Goal: Task Accomplishment & Management: Manage account settings

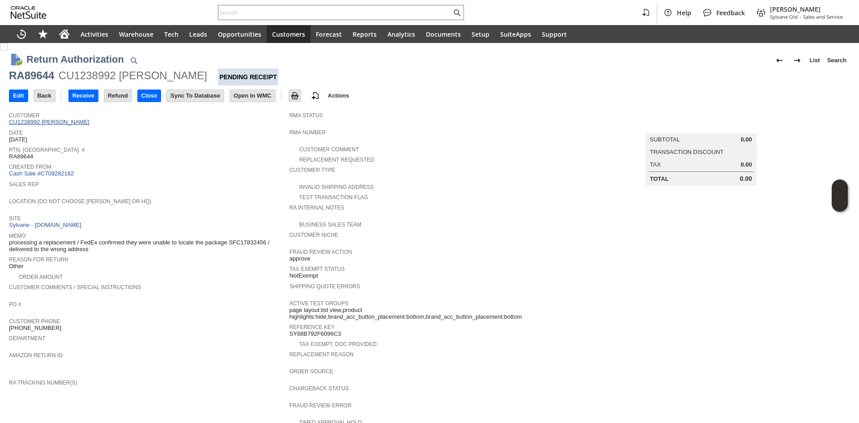
click at [69, 123] on link "CU1238992 [PERSON_NAME]" at bounding box center [50, 122] width 83 height 7
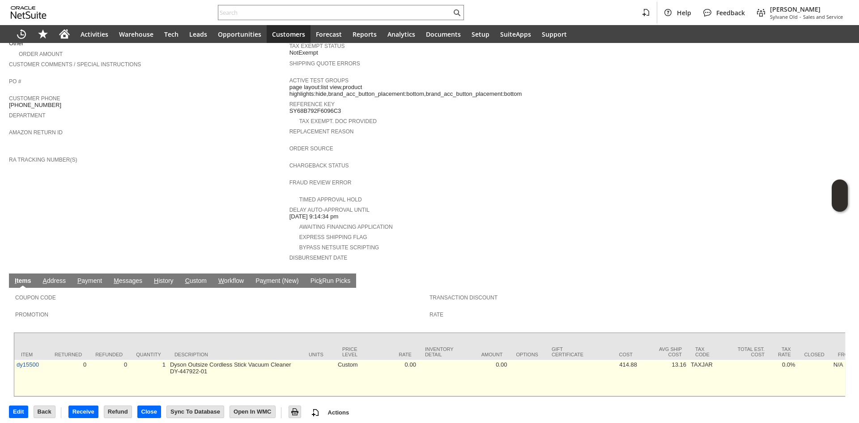
scroll to position [223, 0]
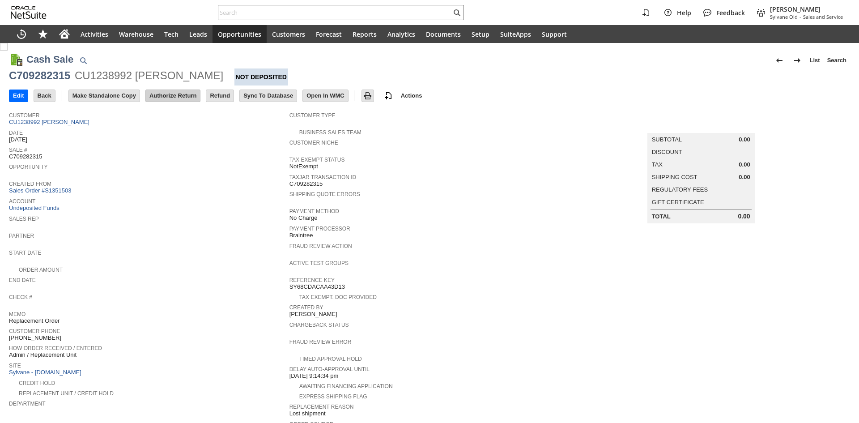
click at [178, 96] on input "Authorize Return" at bounding box center [173, 96] width 54 height 12
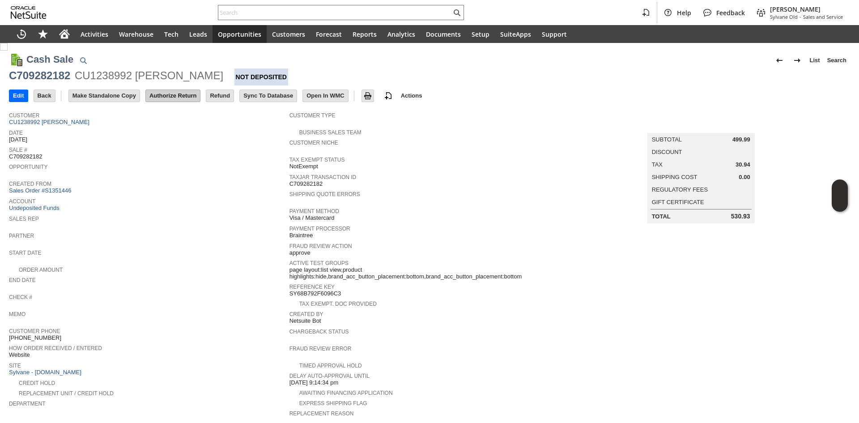
click at [157, 90] on input "Authorize Return" at bounding box center [173, 96] width 54 height 12
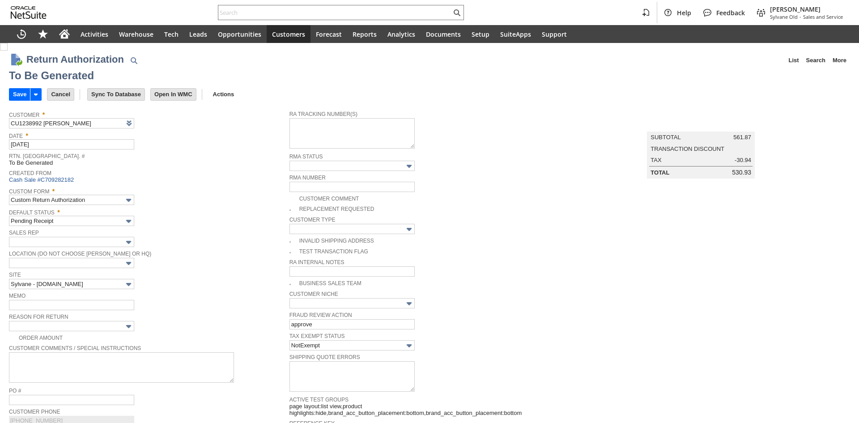
type input "Add"
type input "Copy Previous"
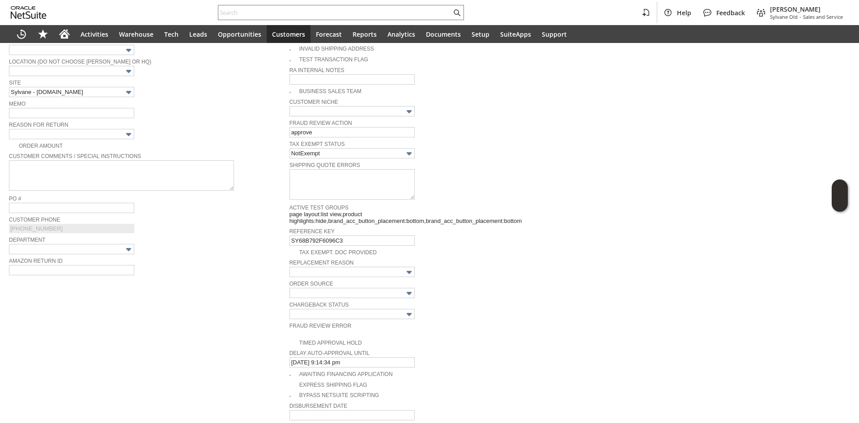
scroll to position [162, 0]
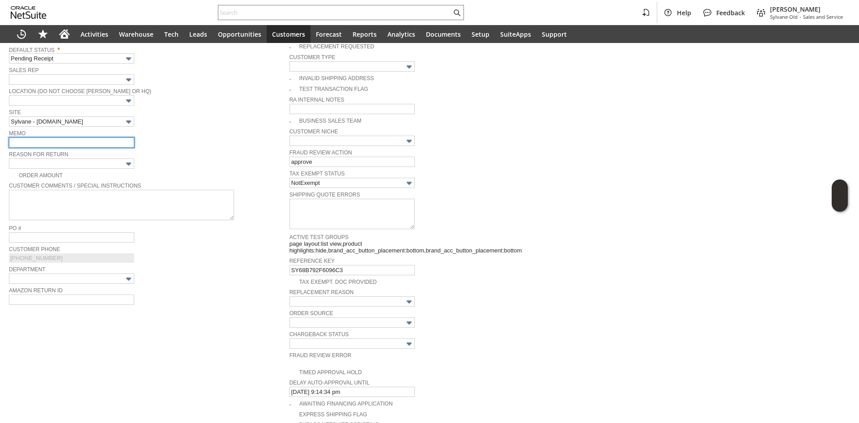
click at [76, 144] on input "text" at bounding box center [71, 142] width 125 height 10
type input "cx decided to return and asked a refund"
drag, startPoint x: 71, startPoint y: 152, endPoint x: 71, endPoint y: 158, distance: 5.4
click at [71, 154] on span "Reason For Return" at bounding box center [147, 153] width 276 height 10
click at [70, 165] on input "text" at bounding box center [71, 163] width 125 height 10
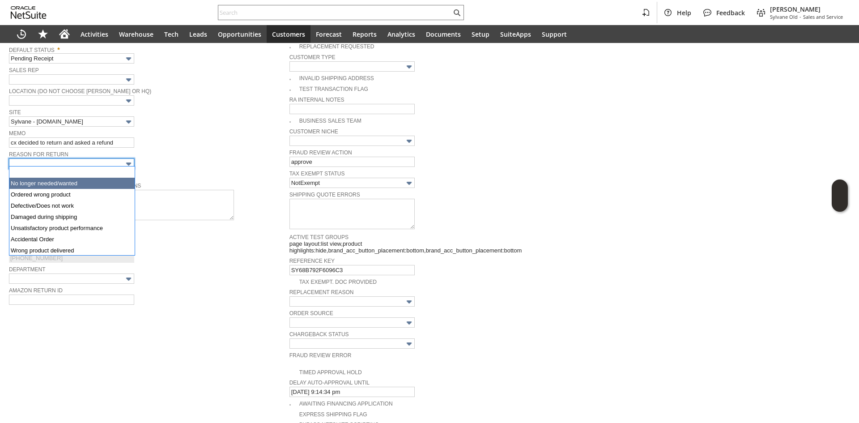
drag, startPoint x: 70, startPoint y: 177, endPoint x: 71, endPoint y: 183, distance: 6.8
type input "No longer needed/wanted"
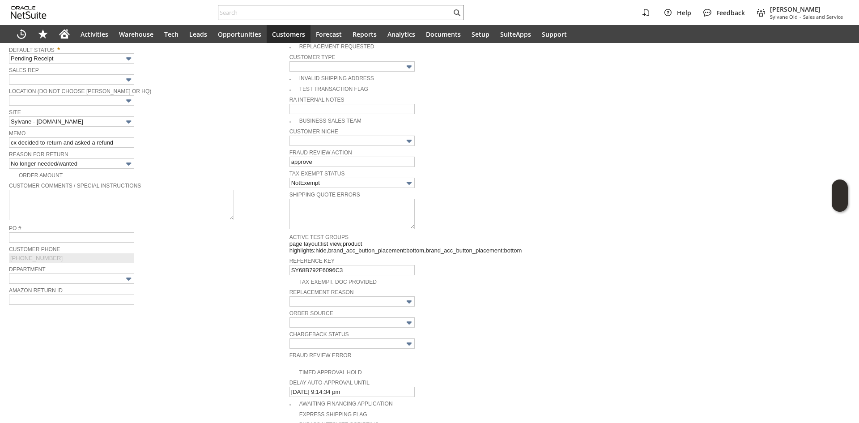
click at [186, 147] on td "Memo cx decided to return and asked a refund" at bounding box center [149, 137] width 280 height 21
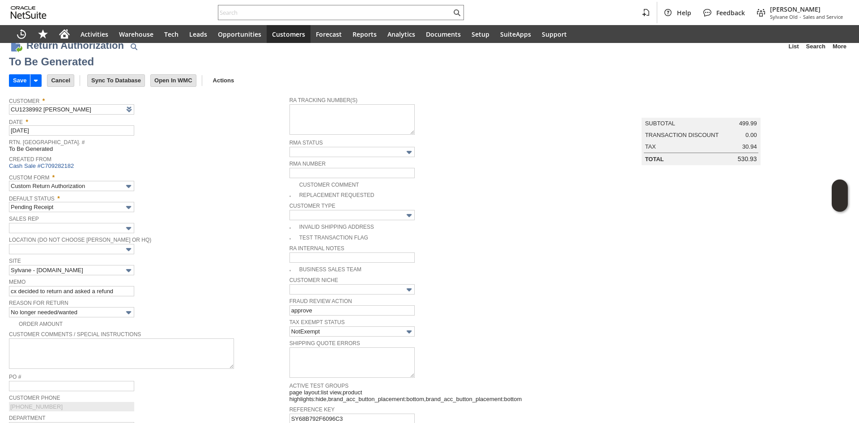
scroll to position [0, 0]
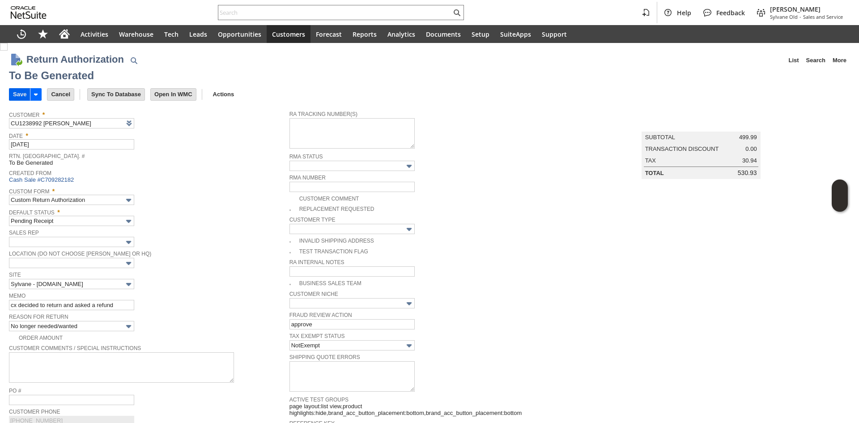
click at [15, 96] on input "Save" at bounding box center [19, 95] width 21 height 12
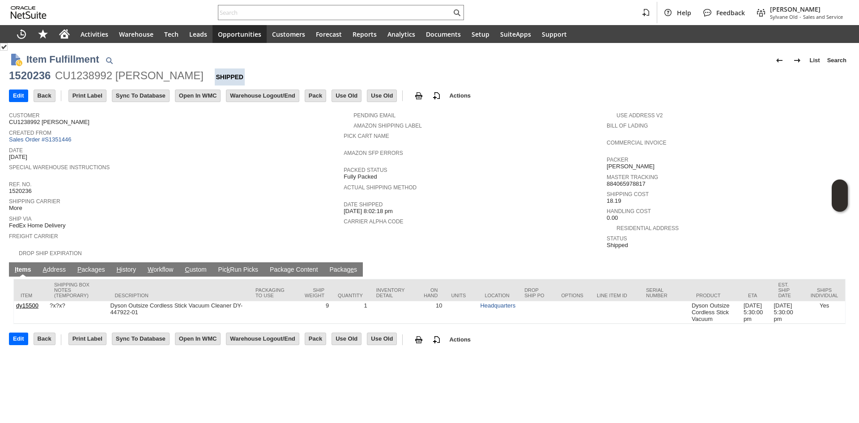
click at [82, 266] on link "P ackages" at bounding box center [91, 270] width 32 height 8
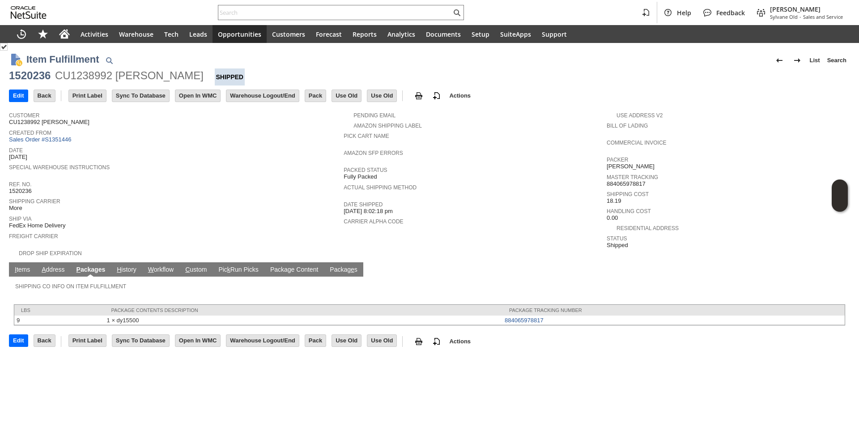
click at [18, 266] on link "I tems" at bounding box center [23, 270] width 20 height 8
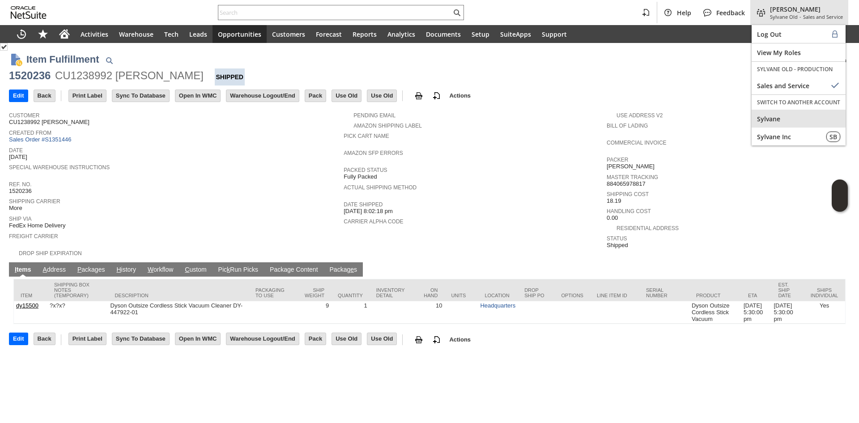
click at [781, 124] on div "Sylvane" at bounding box center [798, 119] width 94 height 18
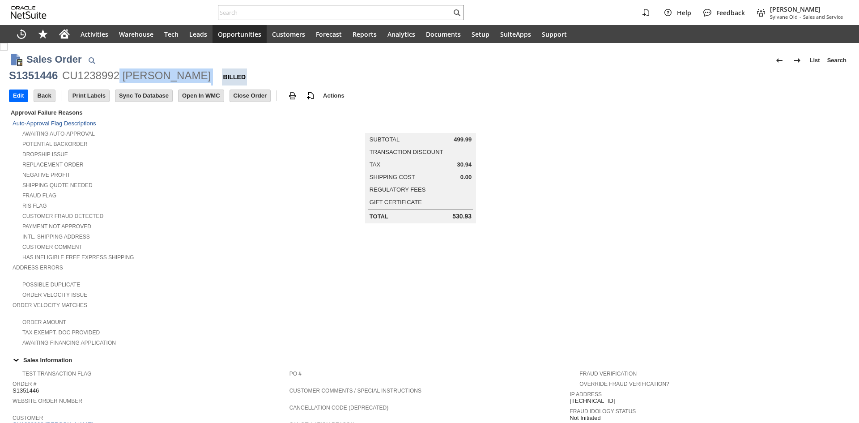
copy div "GUEDRY FAUST"
drag, startPoint x: 209, startPoint y: 82, endPoint x: 124, endPoint y: 79, distance: 85.0
click at [124, 79] on div "S1351446 CU1238992 GUEDRY FAUST Billed" at bounding box center [429, 76] width 841 height 17
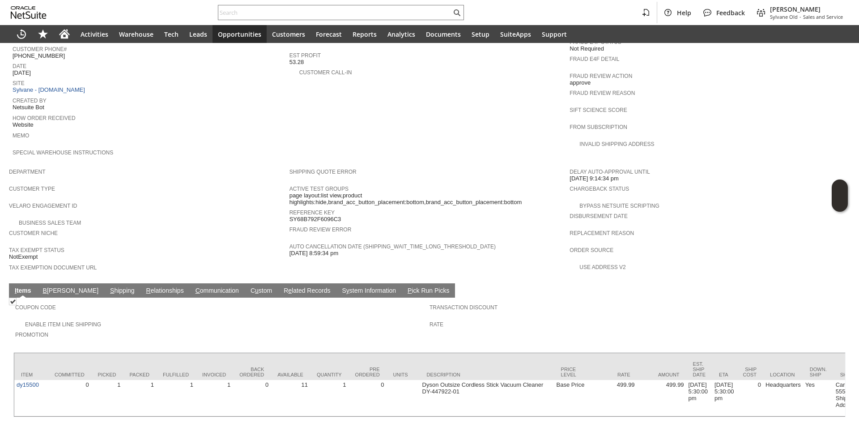
scroll to position [398, 0]
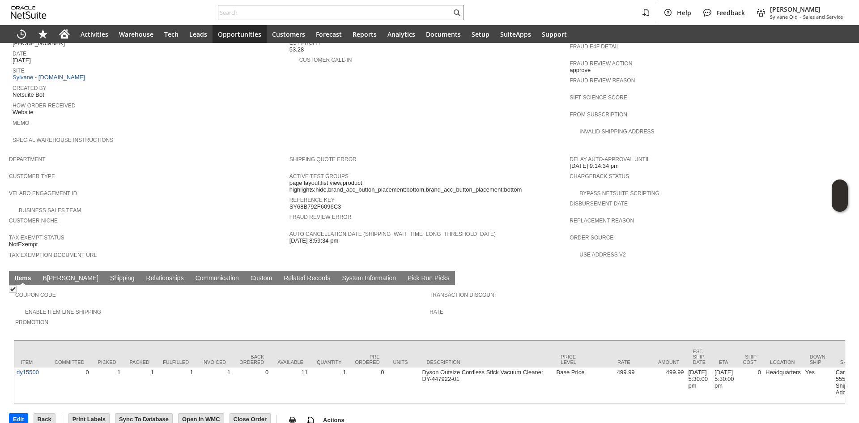
click at [80, 285] on td "Coupon Code Enable Item Line Shipping Promotion Transaction Discount Rate" at bounding box center [429, 310] width 832 height 50
click at [108, 274] on link "S hipping" at bounding box center [122, 278] width 29 height 8
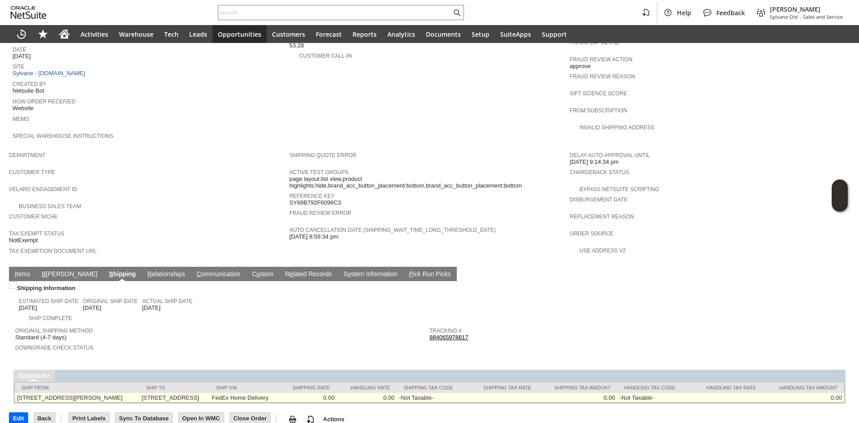
scroll to position [407, 0]
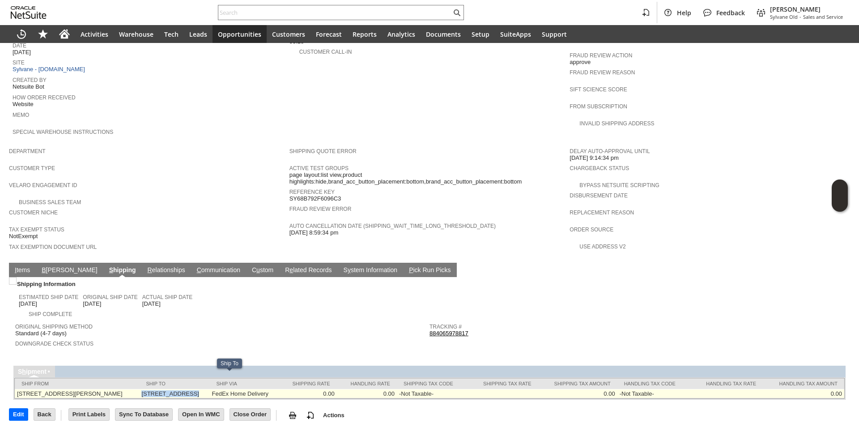
copy td "1836 WILDWOOD LN"
drag, startPoint x: 148, startPoint y: 379, endPoint x: 204, endPoint y: 377, distance: 56.4
click at [204, 389] on td "1836 WILDWOOD LN SW ALBUQUERQUE NM 87105-3606 United States" at bounding box center [174, 393] width 70 height 9
copy tr "30076 US 1836 WILDWOOD LN SW"
copy td "[STREET_ADDRESS]"
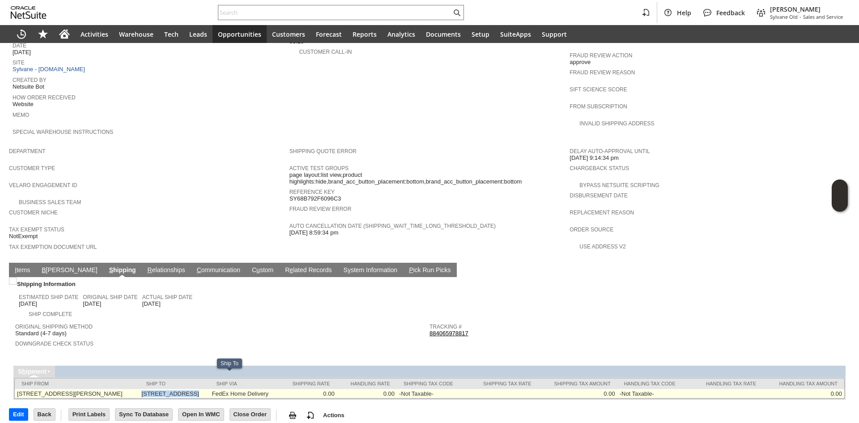
drag, startPoint x: 212, startPoint y: 376, endPoint x: 146, endPoint y: 376, distance: 66.2
click at [146, 389] on td "1836 WILDWOOD LN SW ALBUQUERQUE NM 87105-3606 United States" at bounding box center [174, 393] width 70 height 9
click at [209, 389] on td "1836 WILDWOOD LN SW ALBUQUERQUE NM 87105-3606 United States" at bounding box center [174, 393] width 70 height 9
copy td "87105"
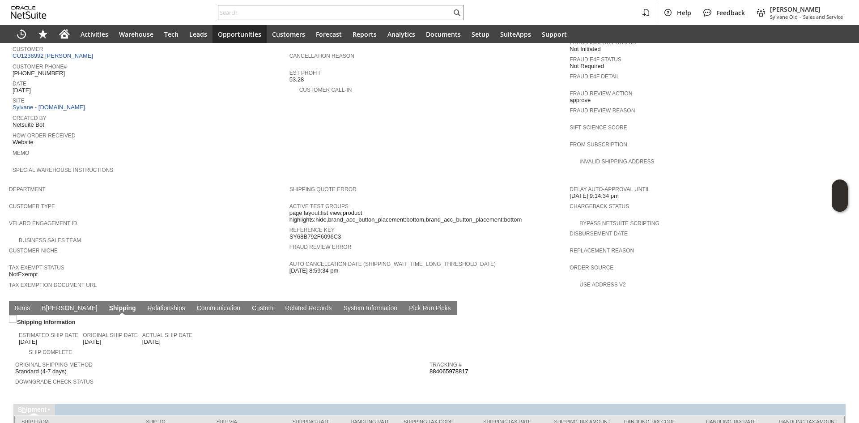
scroll to position [362, 0]
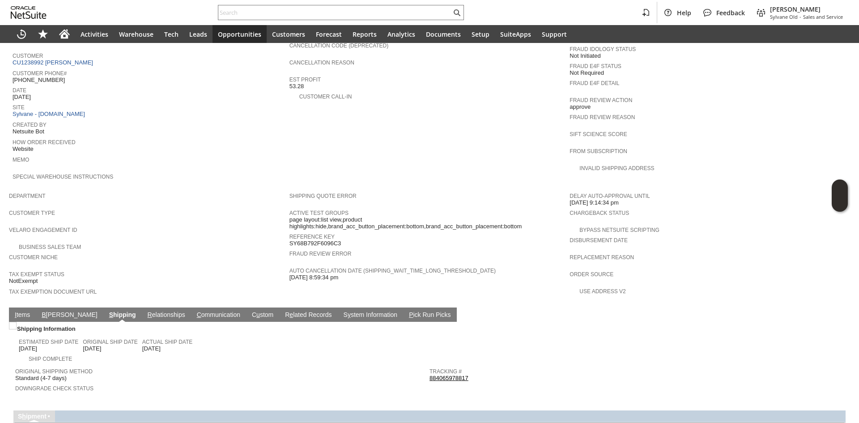
click at [33, 76] on span "[PHONE_NUMBER]" at bounding box center [39, 79] width 52 height 7
copy tbody "[PHONE_NUMBER]"
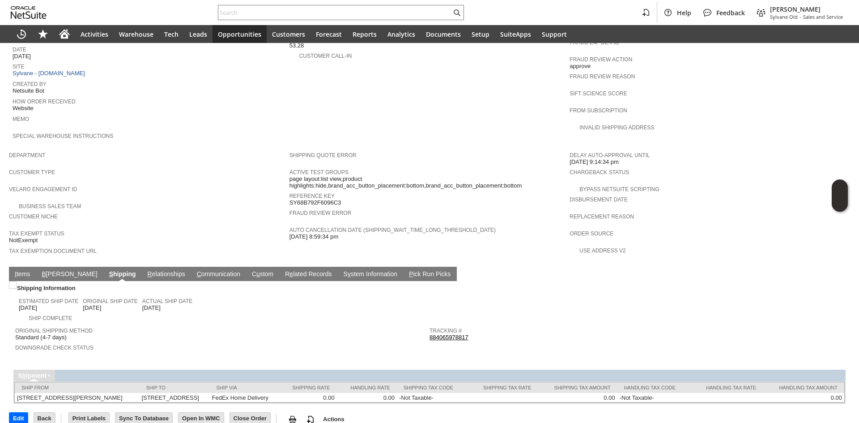
scroll to position [407, 0]
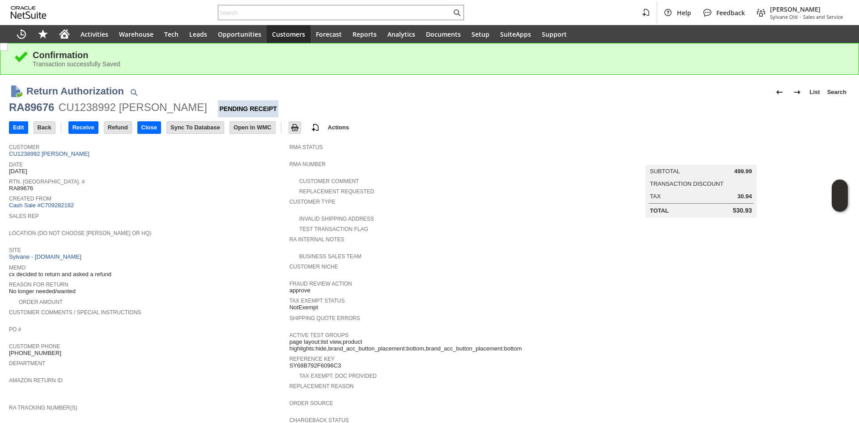
click at [23, 112] on div "RA89676" at bounding box center [31, 107] width 45 height 14
copy div "RA89676"
click at [20, 124] on input "Edit" at bounding box center [18, 128] width 18 height 12
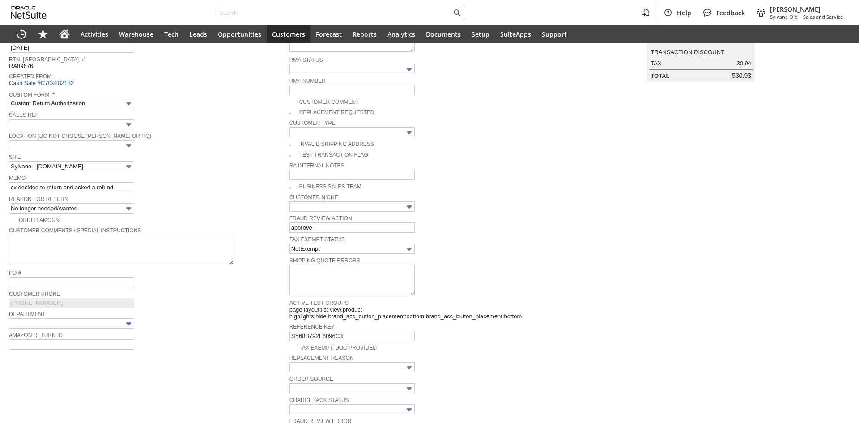
scroll to position [306, 0]
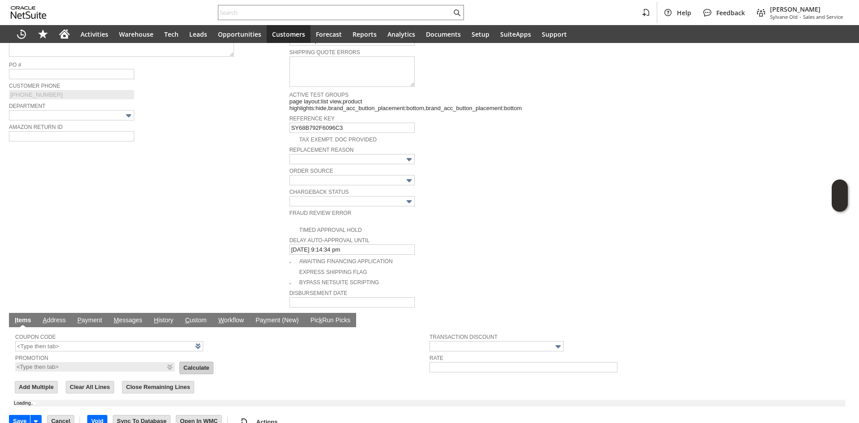
type input "Add"
type input "Copy Previous"
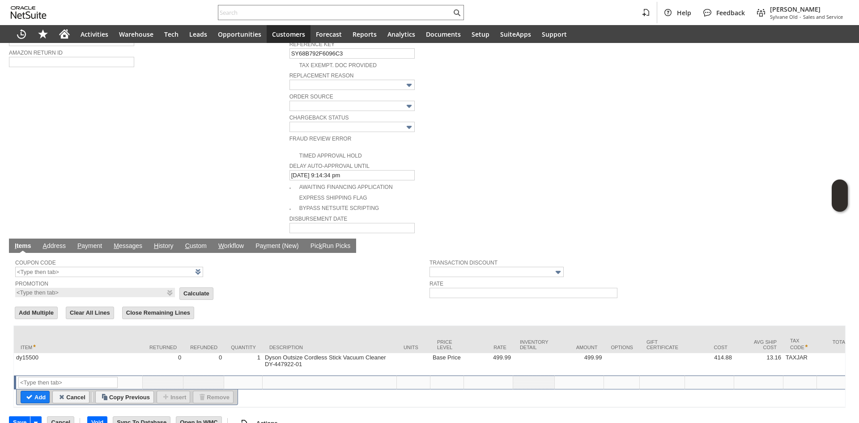
scroll to position [388, 0]
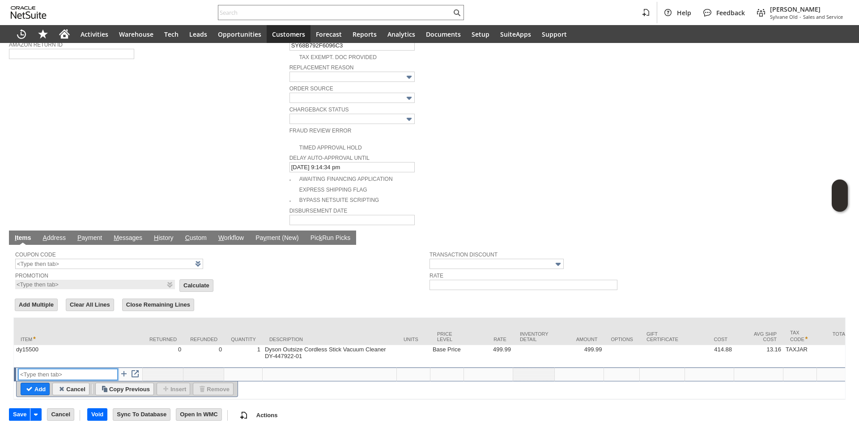
click at [74, 368] on input "text" at bounding box center [67, 373] width 99 height 11
type input "RSC1"
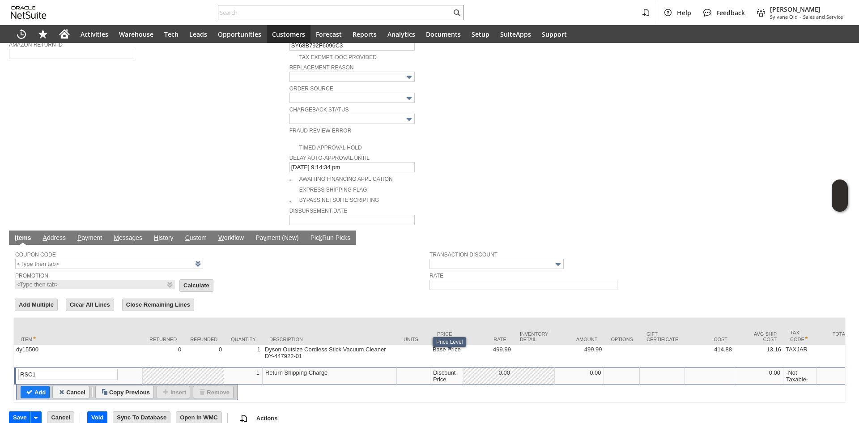
click at [439, 368] on div "Discount Price" at bounding box center [446, 375] width 29 height 14
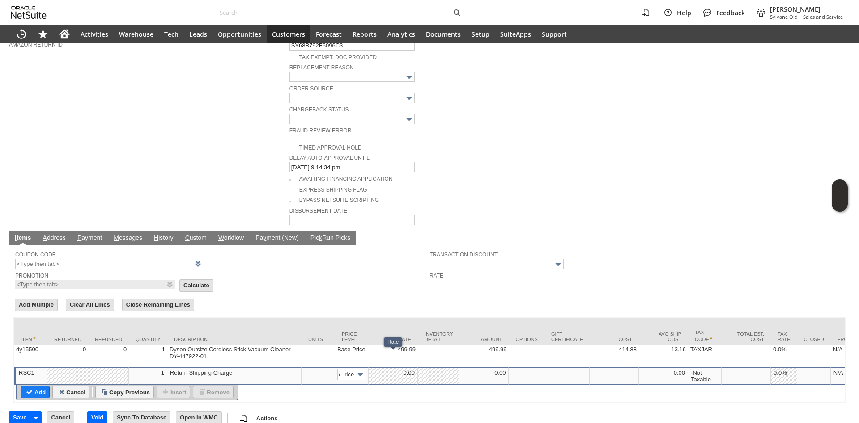
scroll to position [0, 0]
click at [393, 367] on td "0.00" at bounding box center [392, 375] width 49 height 17
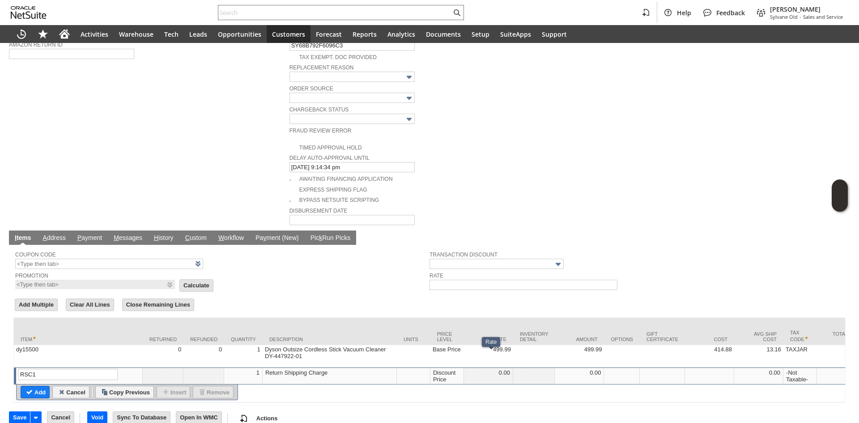
click at [441, 368] on div "Discount Price" at bounding box center [446, 375] width 29 height 14
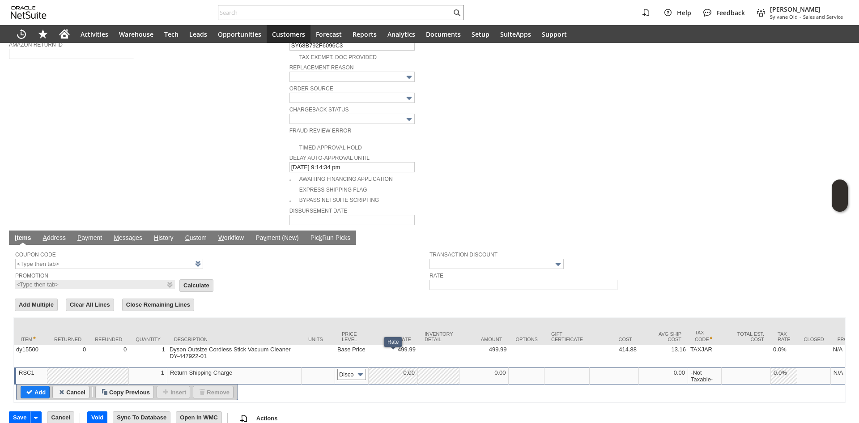
click at [353, 368] on input "Disco...rice" at bounding box center [351, 373] width 29 height 11
type input "Custom"
click at [424, 367] on td at bounding box center [439, 375] width 42 height 17
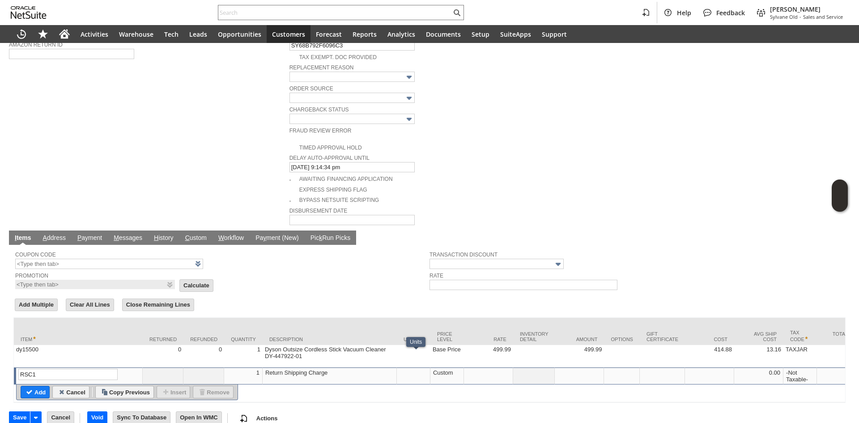
click at [475, 367] on td at bounding box center [488, 375] width 49 height 17
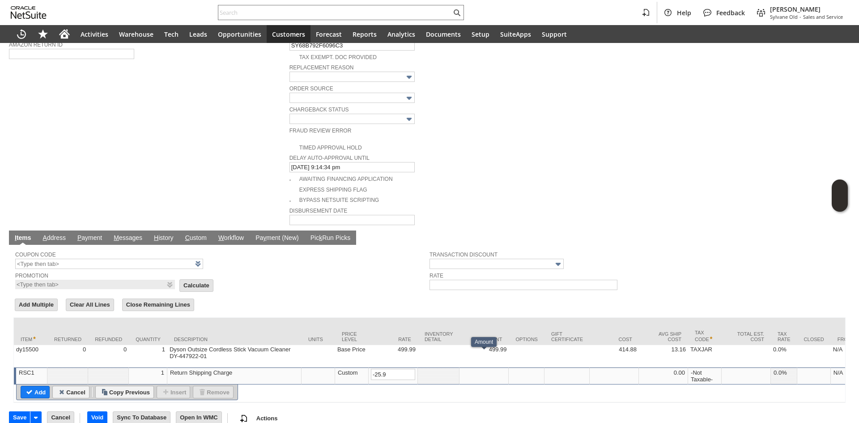
type input "-25.90"
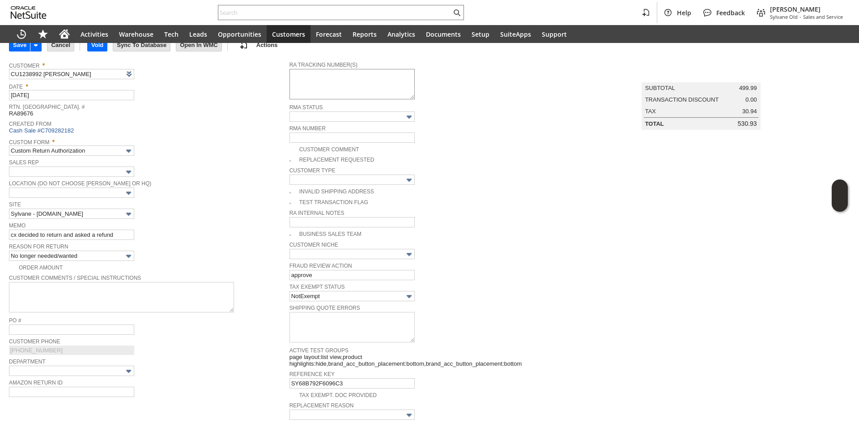
scroll to position [30, 0]
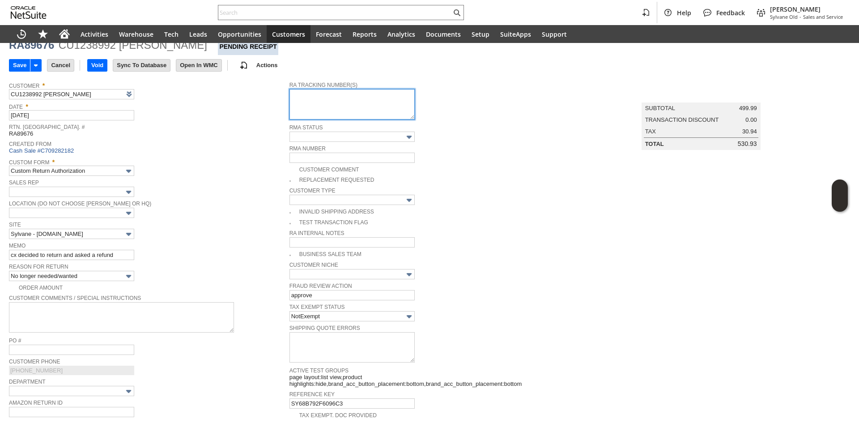
click at [299, 110] on textarea at bounding box center [351, 104] width 125 height 30
paste textarea "791965623621"
type textarea "791965623621"
click at [21, 73] on td "Save" at bounding box center [28, 65] width 38 height 17
click at [16, 67] on input "Save" at bounding box center [19, 65] width 21 height 12
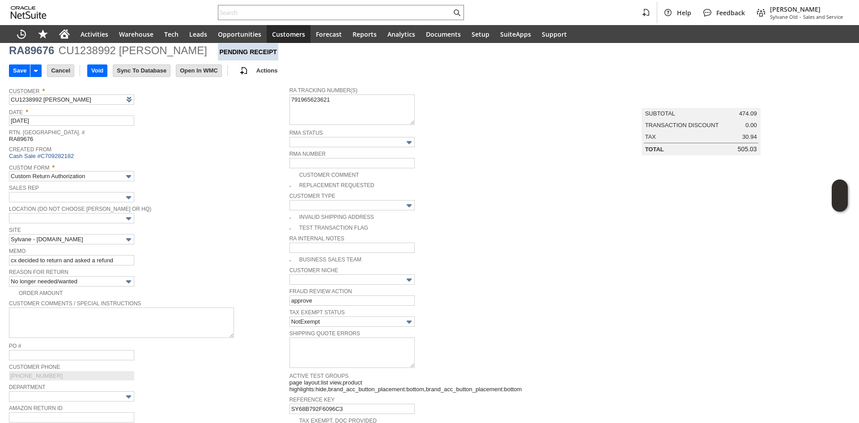
scroll to position [0, 0]
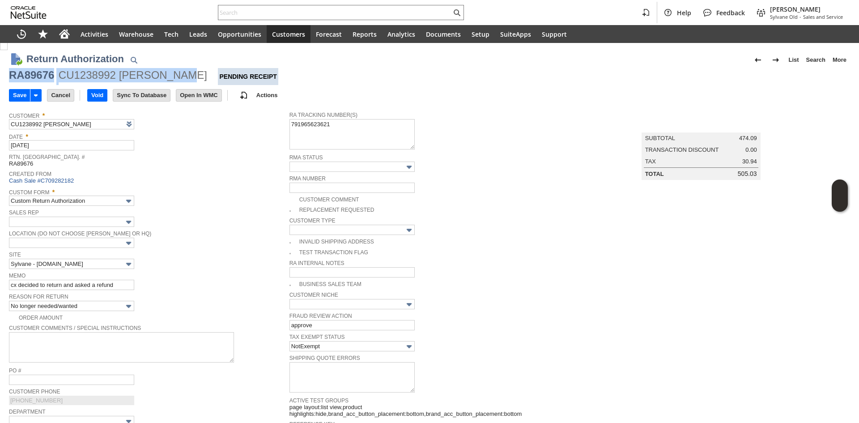
copy div "RA89676 CU1238992 GUEDRY FAUS"
copy div "RA89676 CU1238992 GUEDRY FAUST"
drag, startPoint x: 8, startPoint y: 79, endPoint x: 200, endPoint y: 72, distance: 192.0
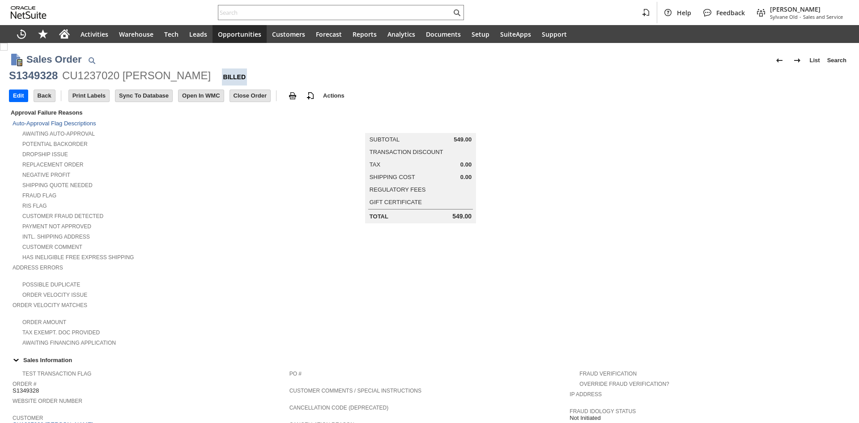
scroll to position [375, 0]
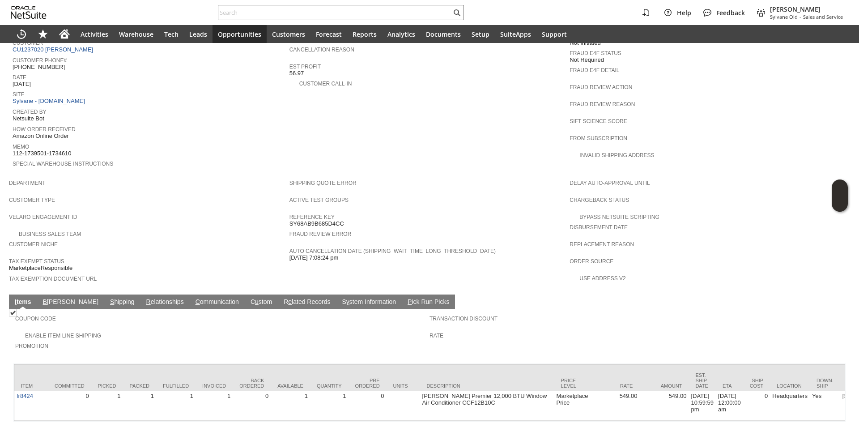
click at [59, 298] on link "B [PERSON_NAME]" at bounding box center [71, 302] width 60 height 8
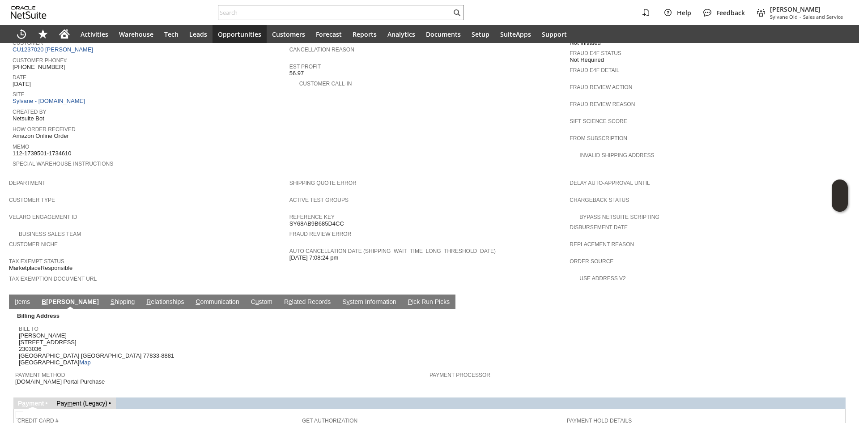
click at [110, 298] on span "S" at bounding box center [112, 301] width 4 height 7
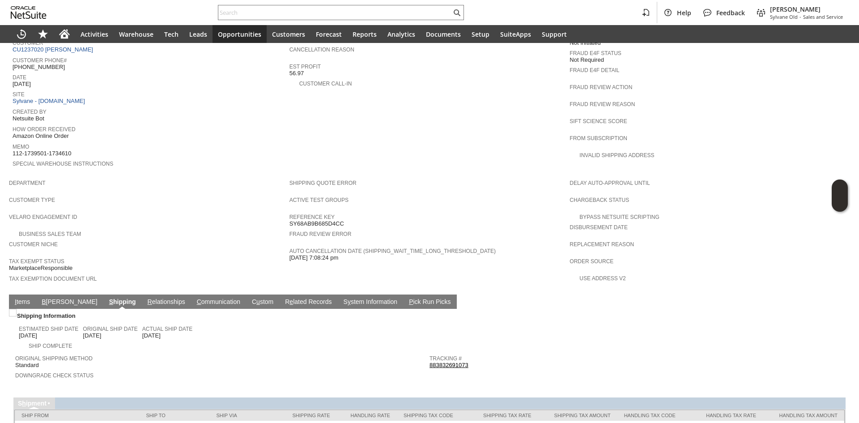
click at [435, 361] on link "883832691073" at bounding box center [448, 364] width 39 height 7
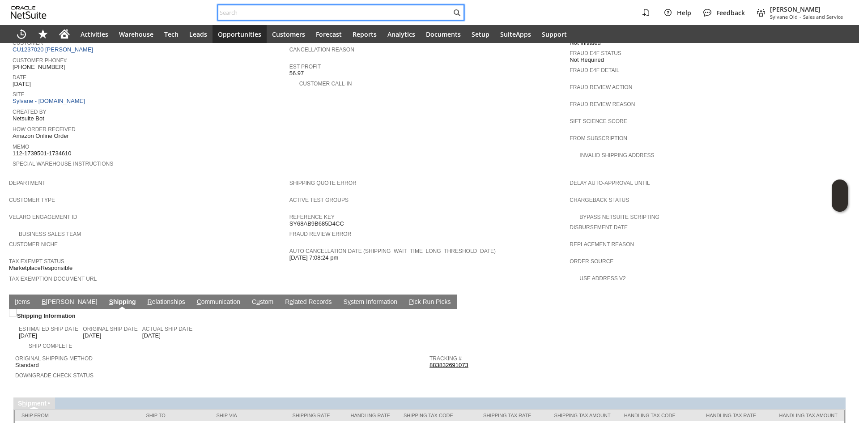
click at [402, 9] on input "text" at bounding box center [334, 12] width 233 height 11
paste input "4109431953"
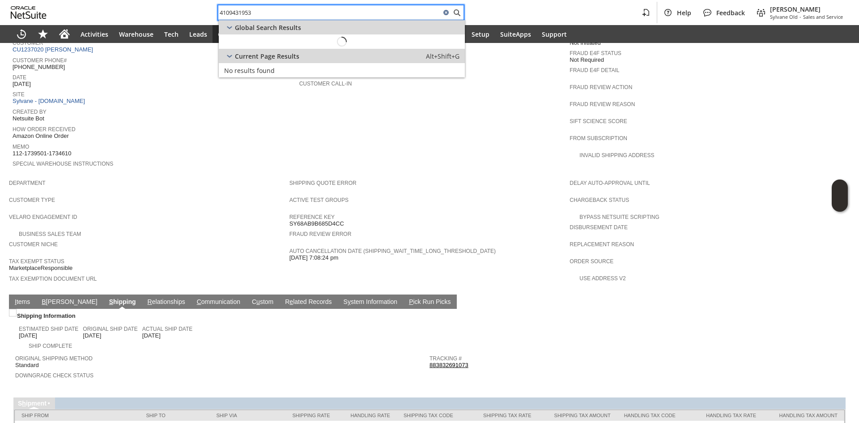
type input "4109431953"
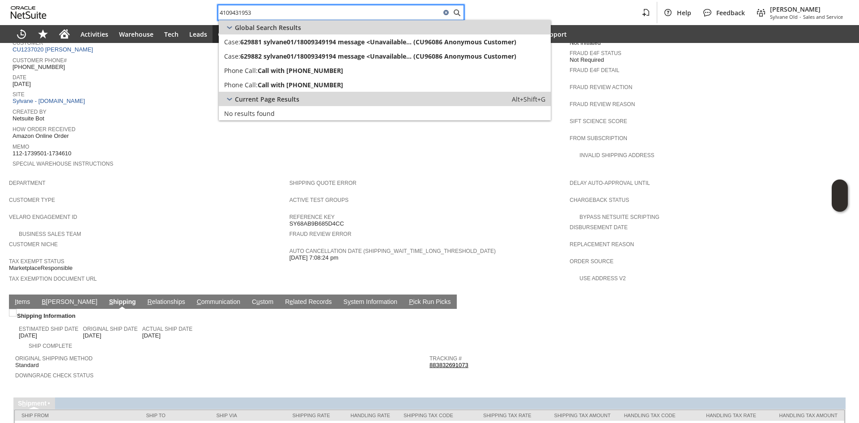
click at [408, 228] on span "Fraud Review Error" at bounding box center [427, 232] width 276 height 9
